Goal: Task Accomplishment & Management: Use online tool/utility

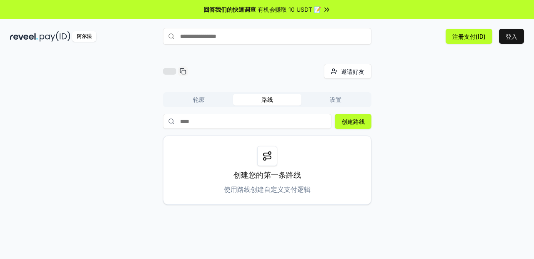
click at [257, 193] on font "使用路线创建自定义支付逻辑" at bounding box center [267, 189] width 87 height 8
click at [298, 12] on font "有机会赚取 10 USDT 📝" at bounding box center [289, 9] width 63 height 7
click at [350, 113] on div "轮廓 路线 设置 创建路线 创建您的第一条路线 使用路线创建自定义支付逻辑" at bounding box center [267, 148] width 209 height 113
click at [358, 120] on font "创建路线" at bounding box center [353, 121] width 23 height 7
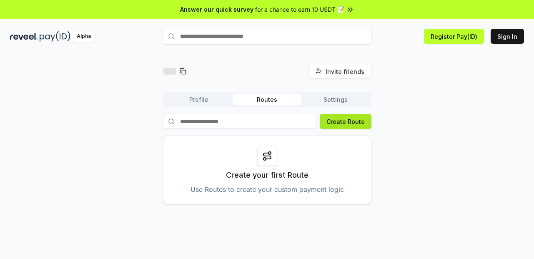
click at [345, 122] on button "Create Route" at bounding box center [346, 121] width 52 height 15
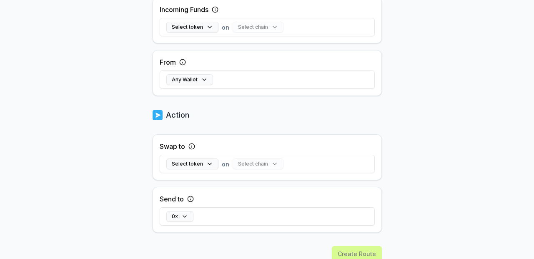
scroll to position [279, 0]
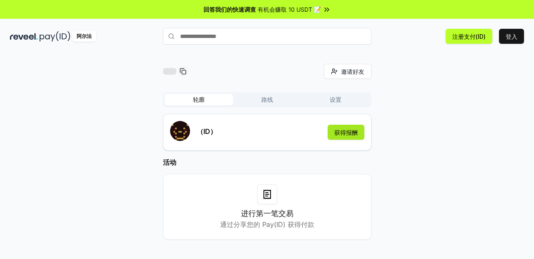
click at [349, 135] on font "获得报酬" at bounding box center [346, 132] width 23 height 7
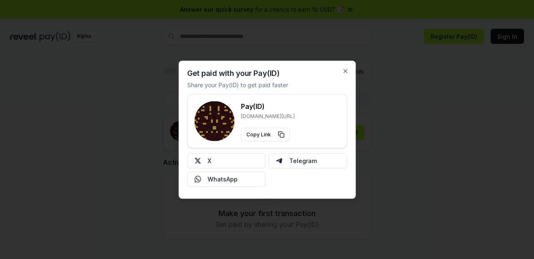
click at [346, 75] on div "Get paid with your Pay(ID) Share your Pay(ID) to get paid faster Pay(ID) reveel…" at bounding box center [267, 129] width 177 height 138
click at [347, 71] on icon "button" at bounding box center [345, 71] width 7 height 7
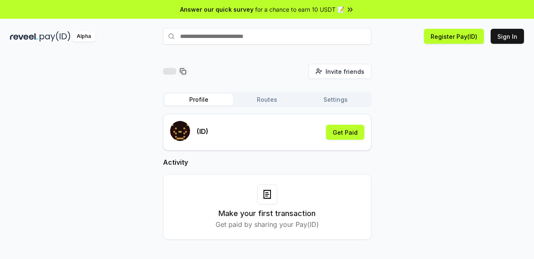
scroll to position [24, 0]
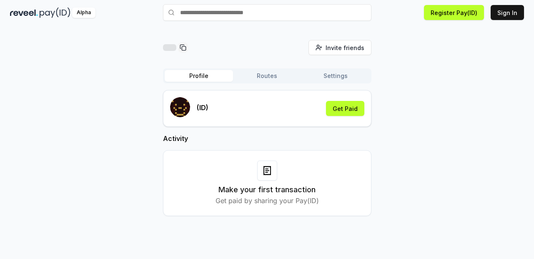
click at [269, 175] on icon at bounding box center [267, 171] width 10 height 10
click at [269, 190] on h3 "Make your first transaction" at bounding box center [267, 190] width 97 height 12
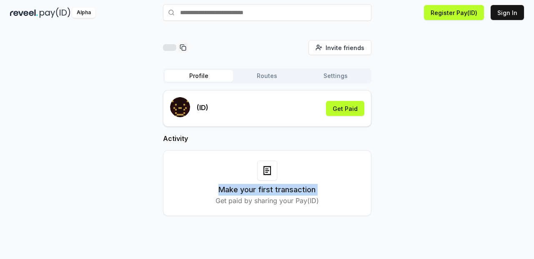
scroll to position [0, 0]
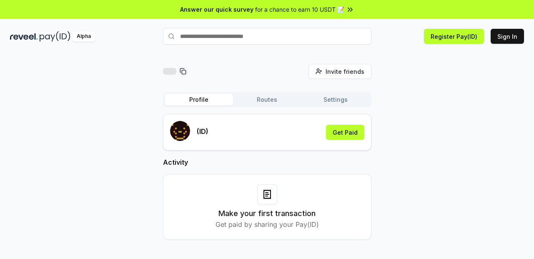
click at [256, 39] on input "text" at bounding box center [267, 36] width 209 height 17
click at [169, 70] on div at bounding box center [169, 71] width 13 height 7
click at [244, 61] on div "Invite friends Invite Profile Routes Settings (ID) Get Paid Activity Make your …" at bounding box center [267, 165] width 534 height 236
click at [319, 103] on button "Settings" at bounding box center [336, 100] width 68 height 12
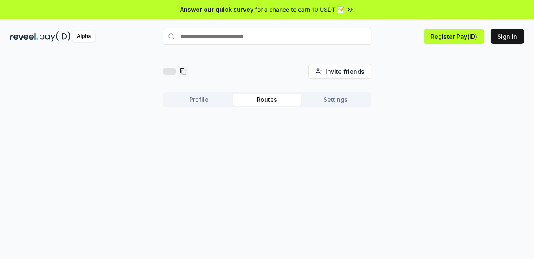
click at [287, 103] on button "Routes" at bounding box center [267, 100] width 68 height 12
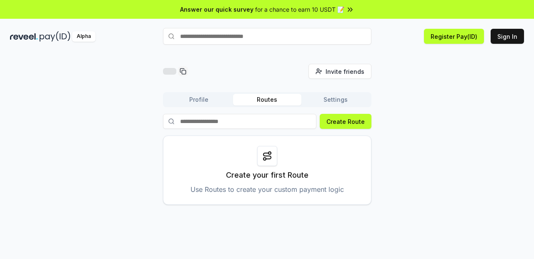
click at [337, 104] on button "Settings" at bounding box center [336, 100] width 68 height 12
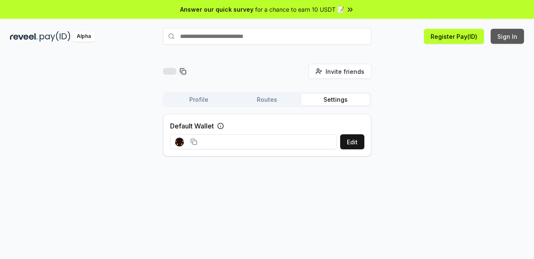
click at [507, 37] on button "Sign In" at bounding box center [507, 36] width 33 height 15
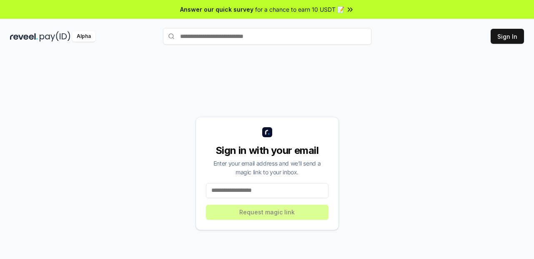
scroll to position [24, 0]
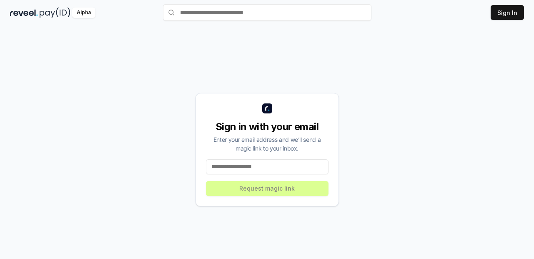
click at [266, 170] on input at bounding box center [267, 166] width 123 height 15
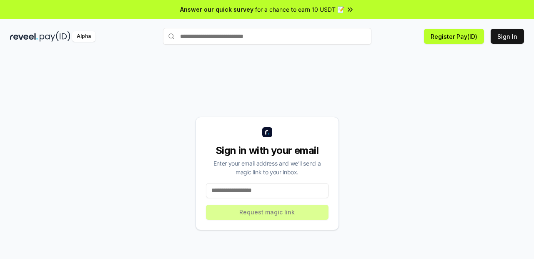
click at [85, 34] on div "Alpha" at bounding box center [83, 36] width 23 height 10
click at [226, 13] on span "Answer our quick survey" at bounding box center [216, 9] width 73 height 9
